Goal: Information Seeking & Learning: Learn about a topic

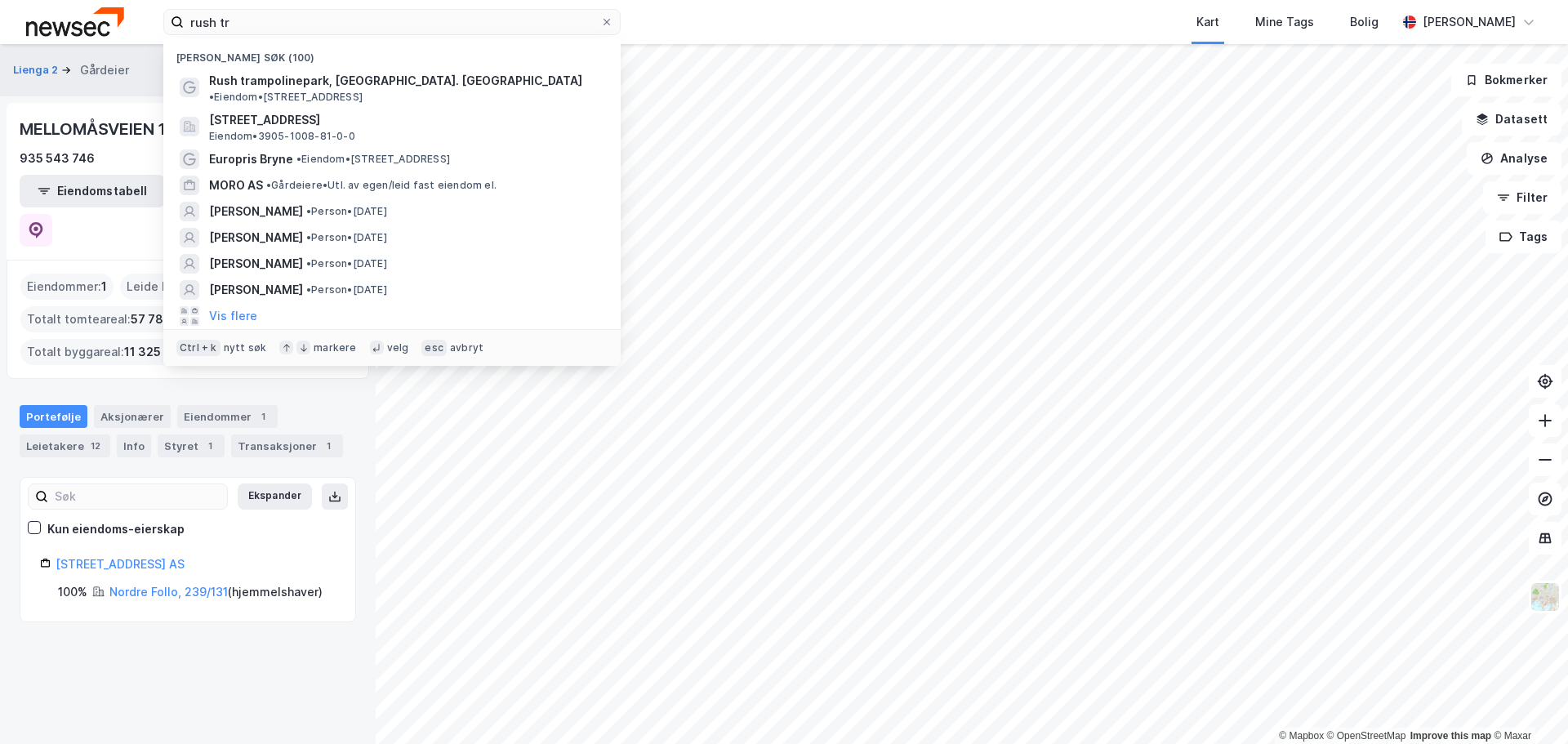
click at [436, 27] on input "rush tr" at bounding box center [392, 22] width 417 height 25
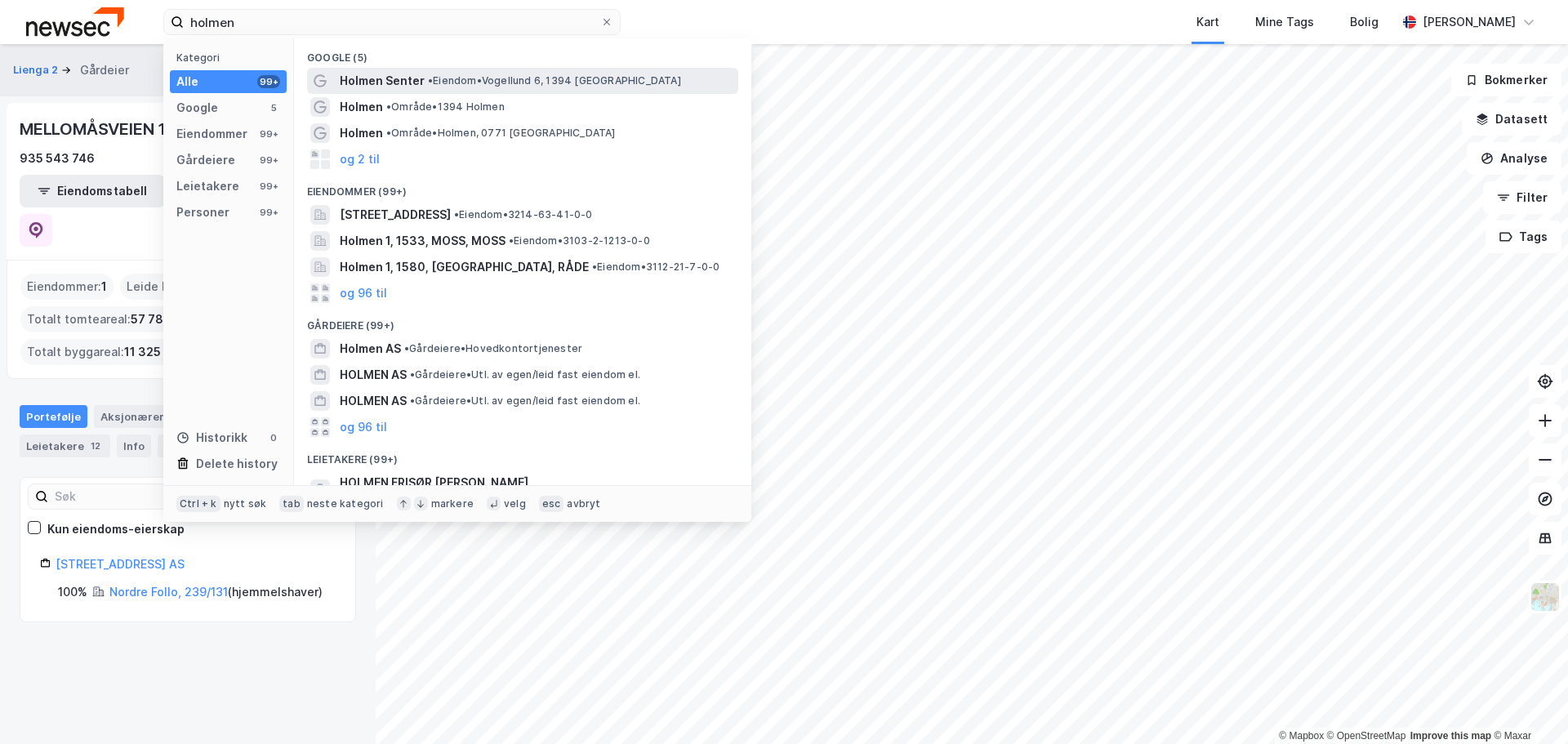
type input "holmen"
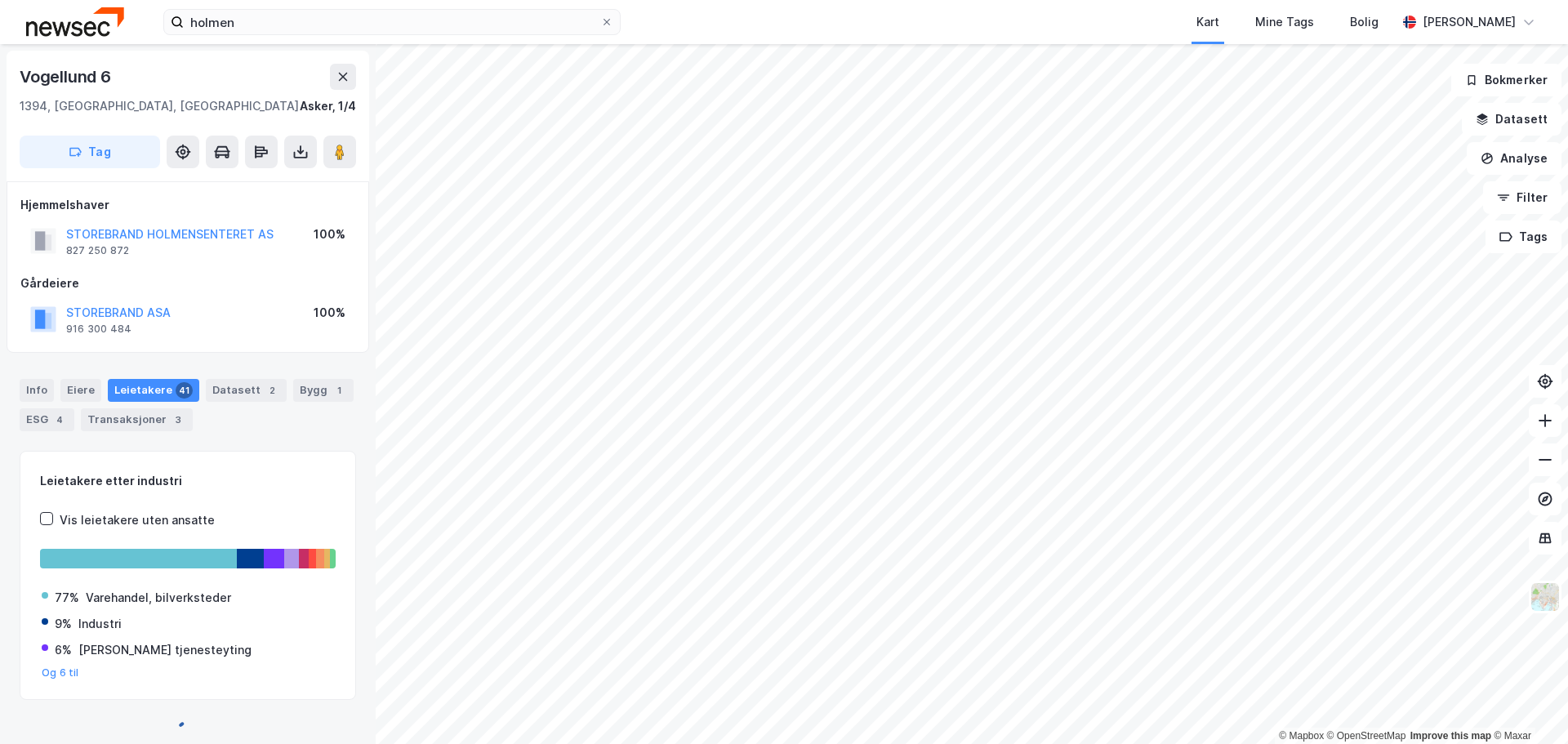
scroll to position [21, 0]
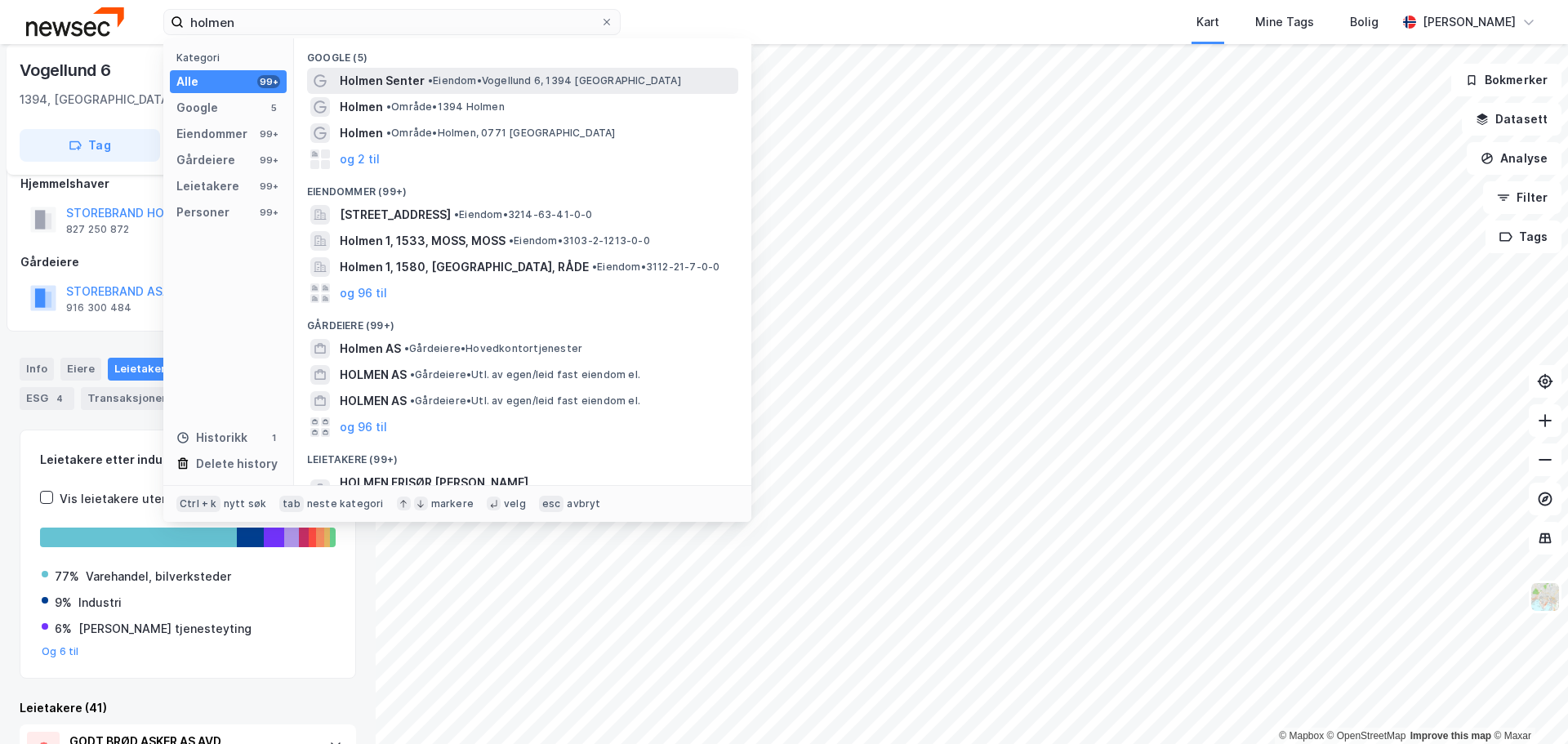
click at [585, 74] on span "• [PERSON_NAME] 6, 1394 [GEOGRAPHIC_DATA]" at bounding box center [554, 81] width 253 height 13
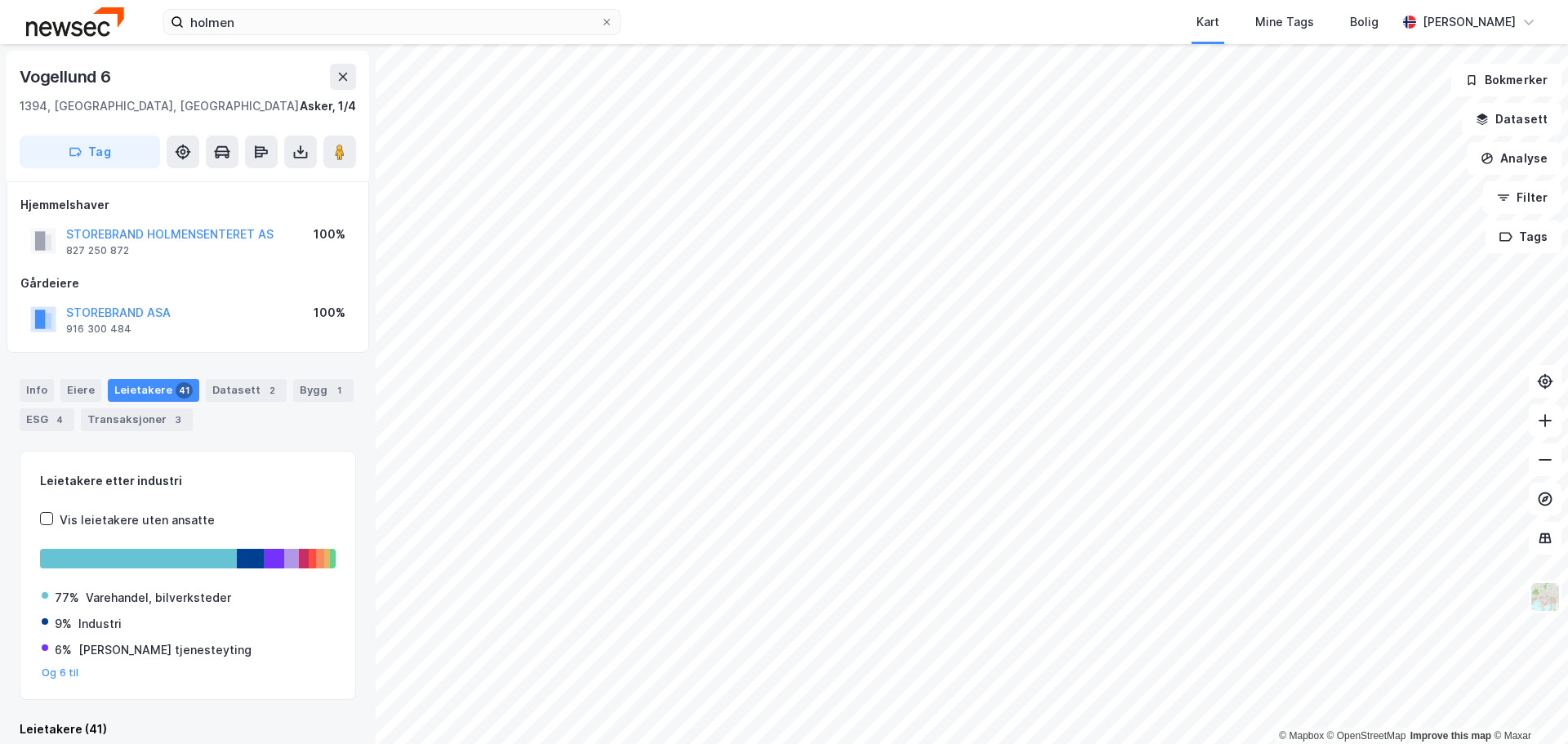
scroll to position [21, 0]
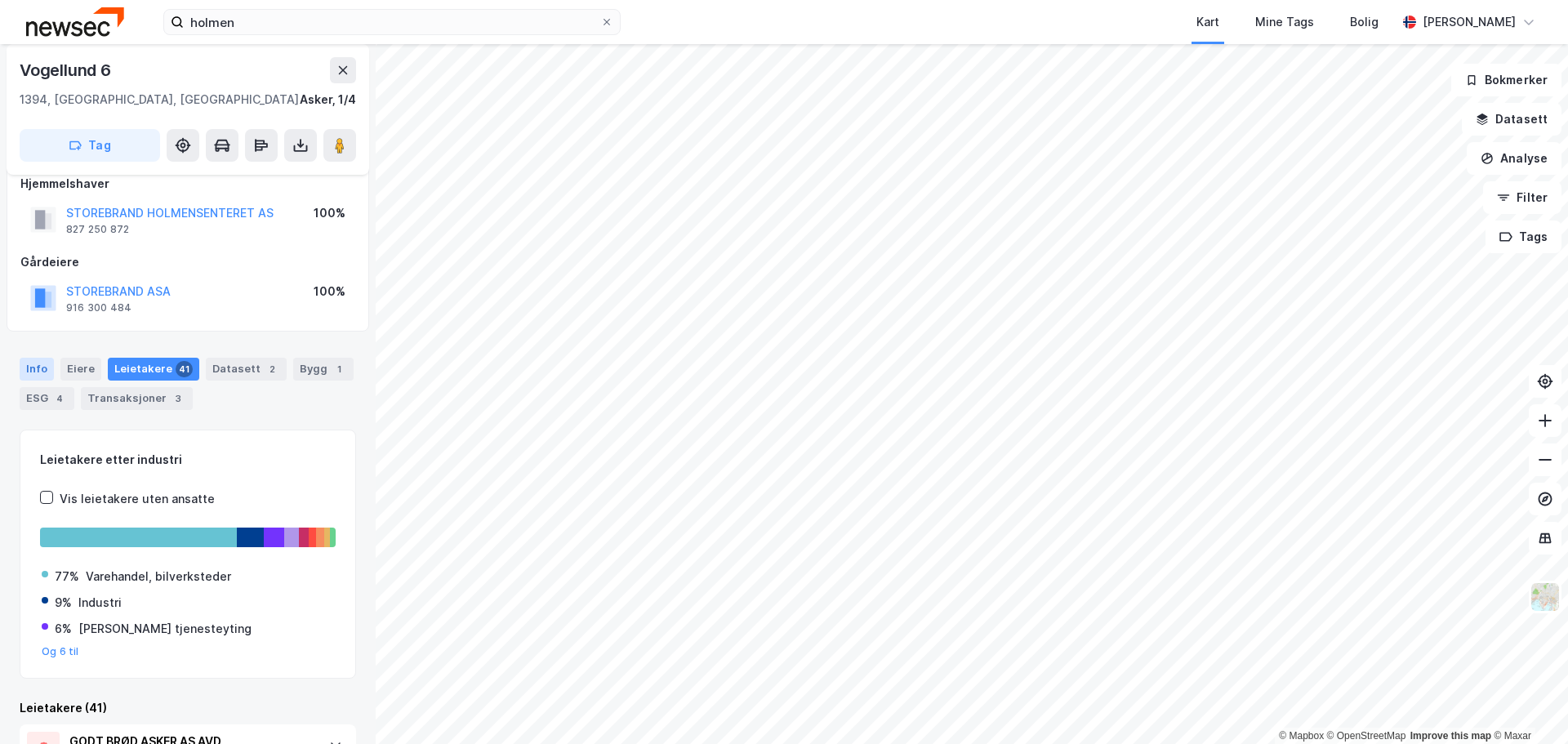
click at [42, 368] on div "Info" at bounding box center [37, 369] width 34 height 23
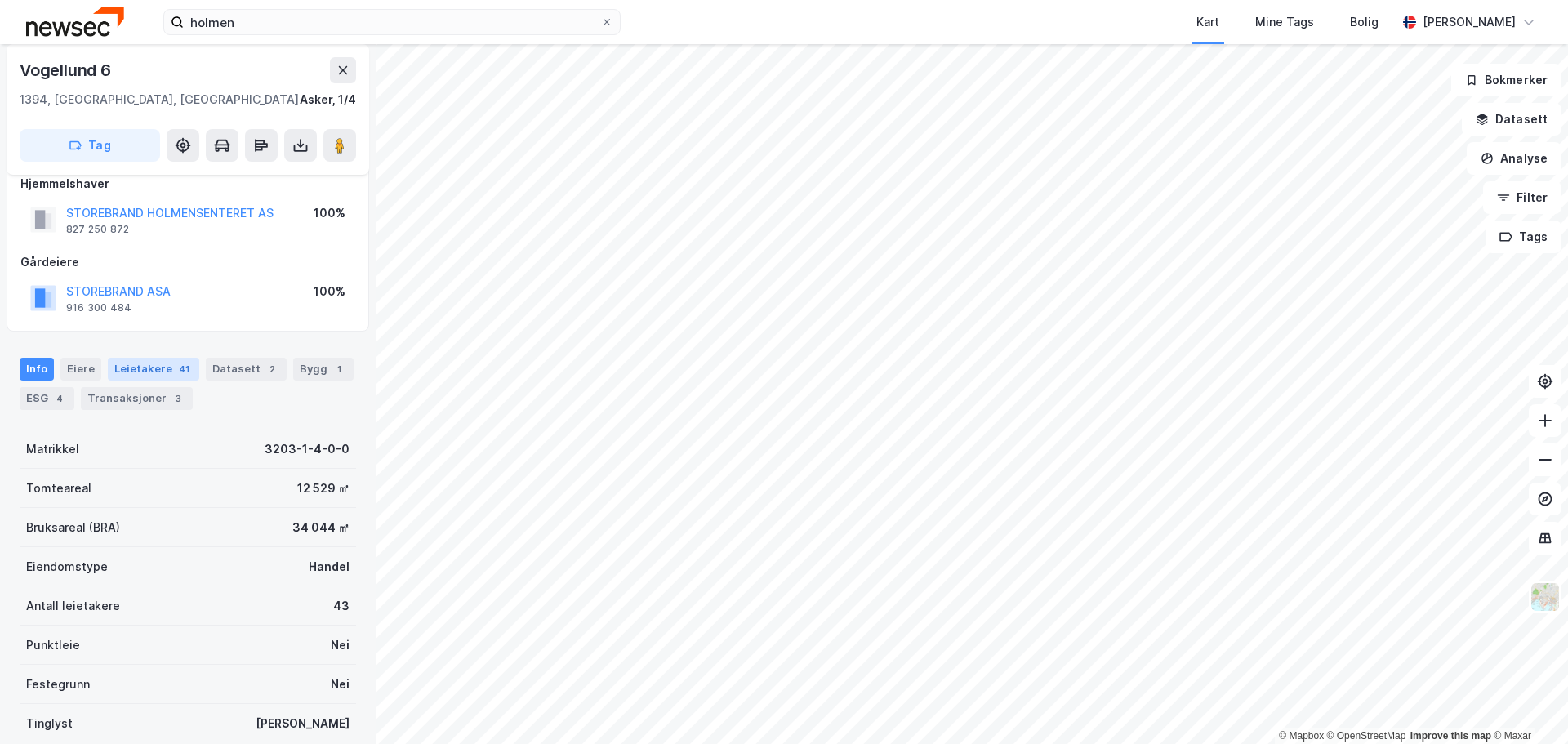
scroll to position [102, 0]
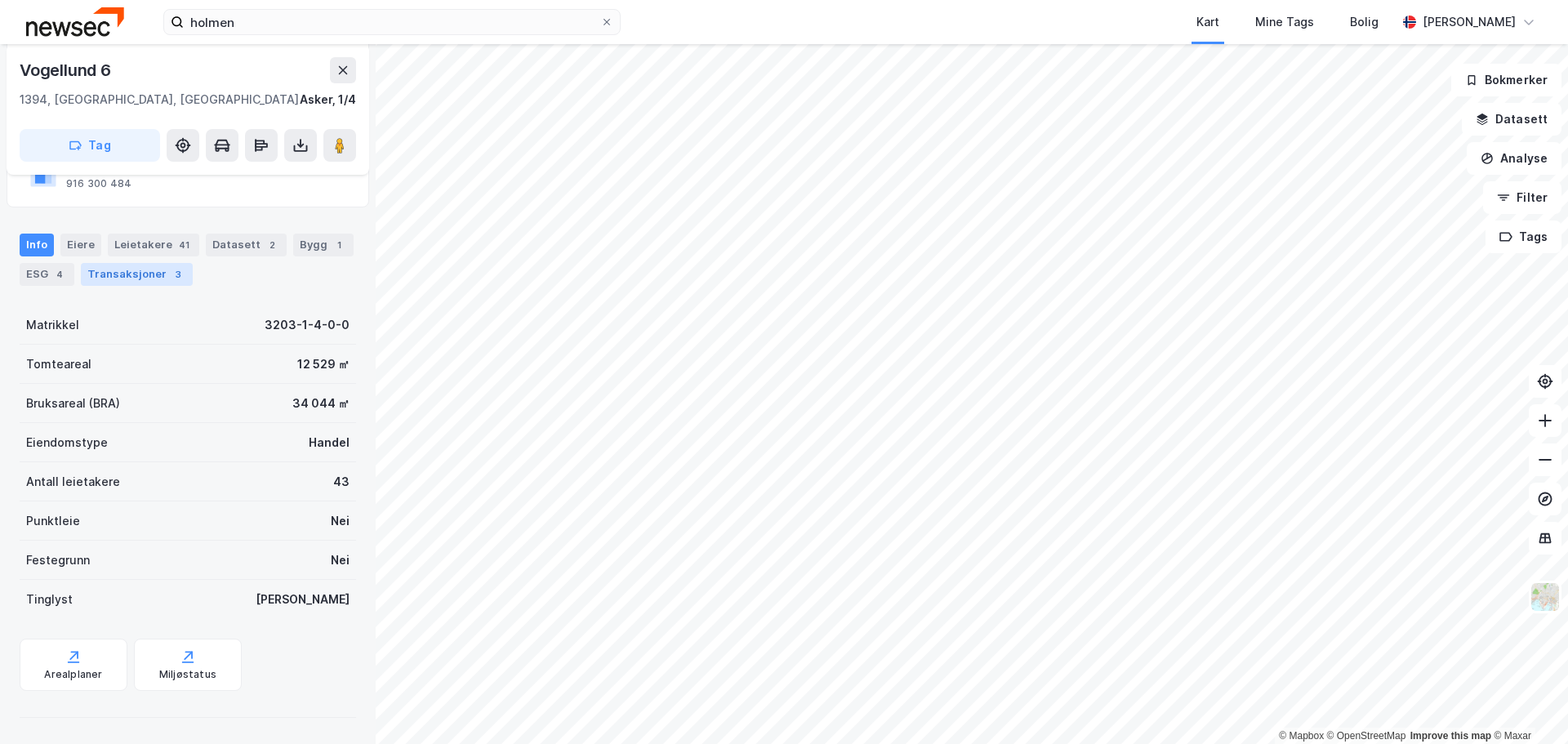
click at [102, 281] on div "Transaksjoner 3" at bounding box center [137, 274] width 112 height 23
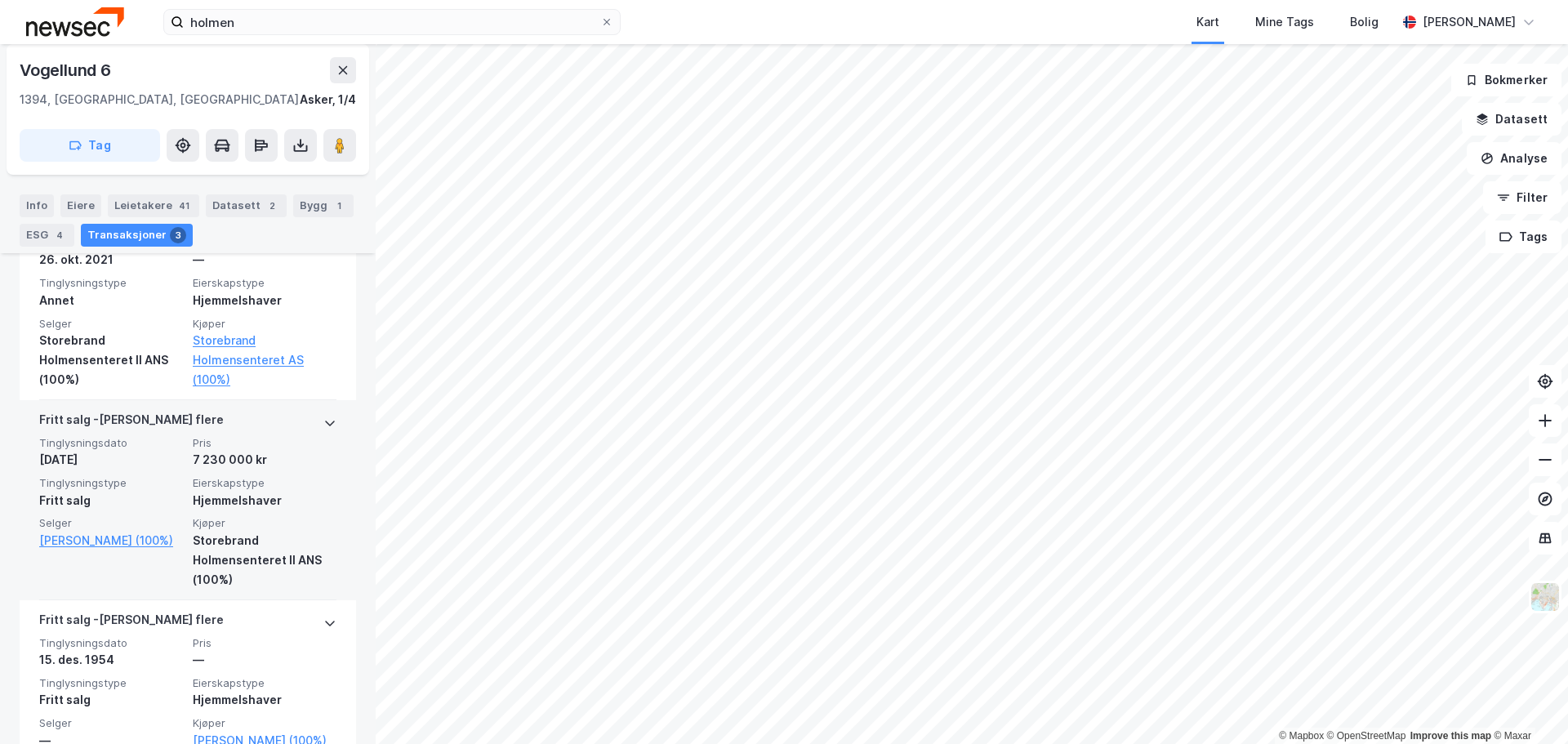
scroll to position [511, 0]
